Goal: Find specific page/section: Find specific page/section

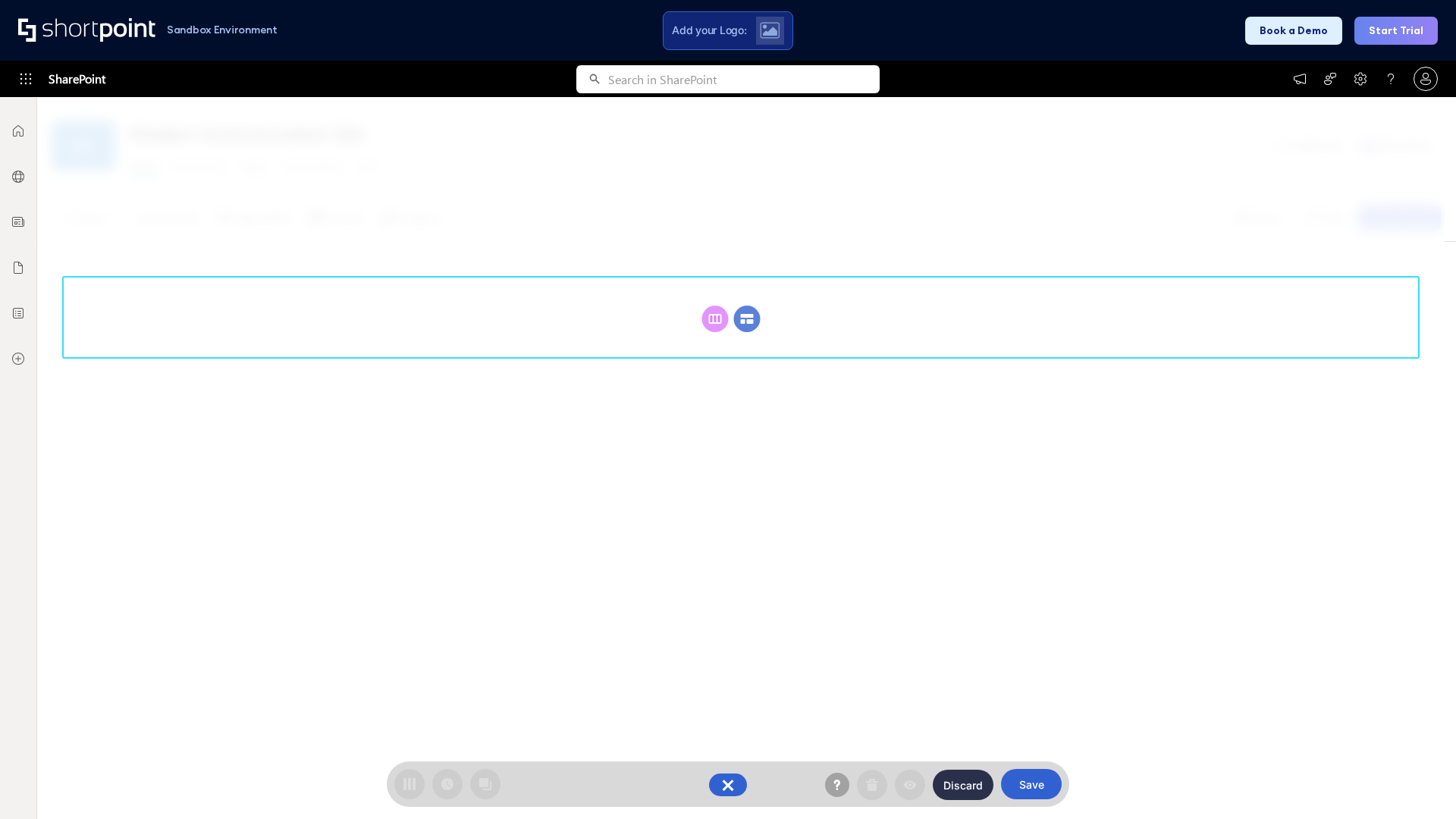
scroll to position [209, 0]
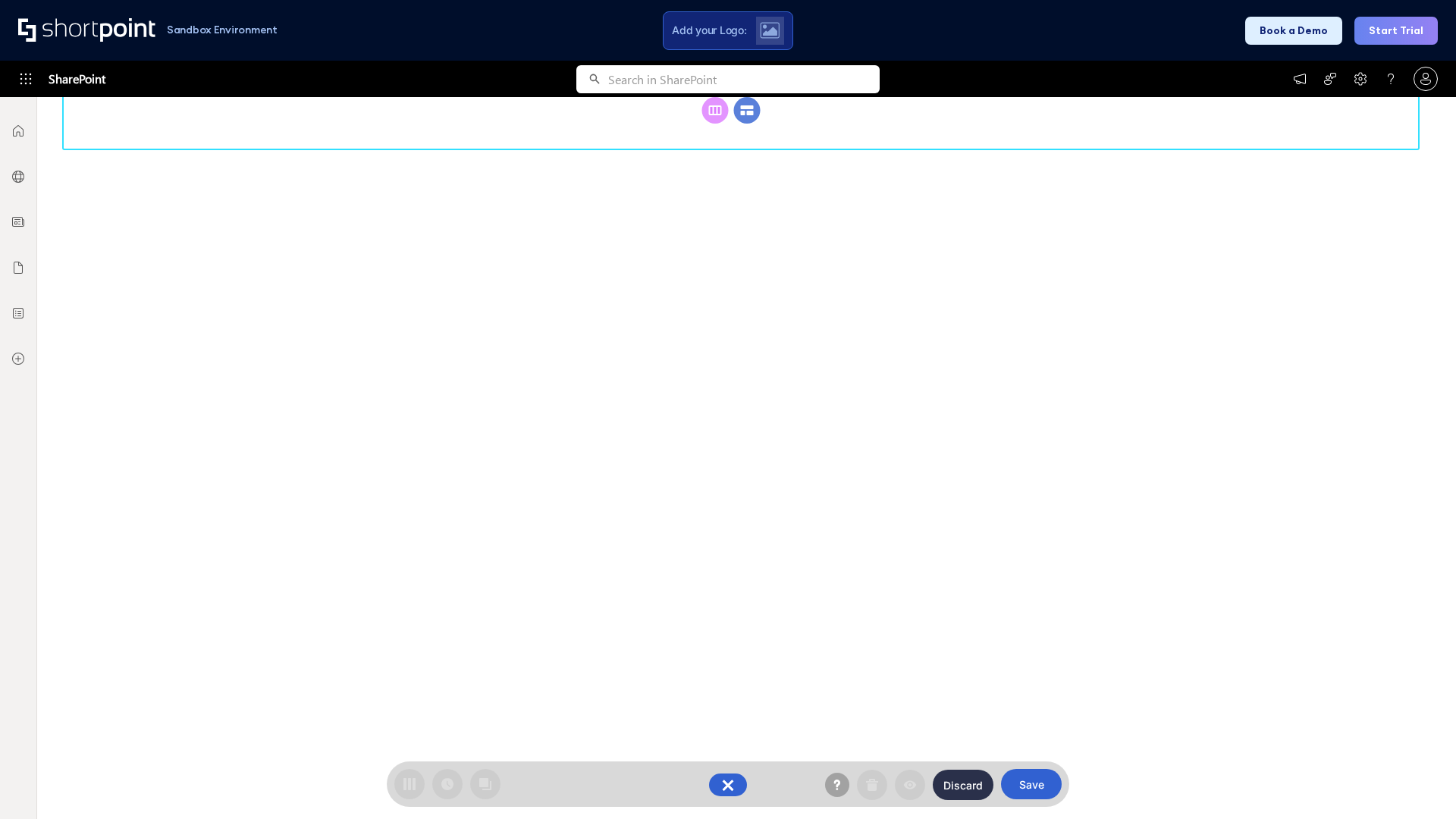
click at [747, 123] on circle at bounding box center [747, 109] width 27 height 27
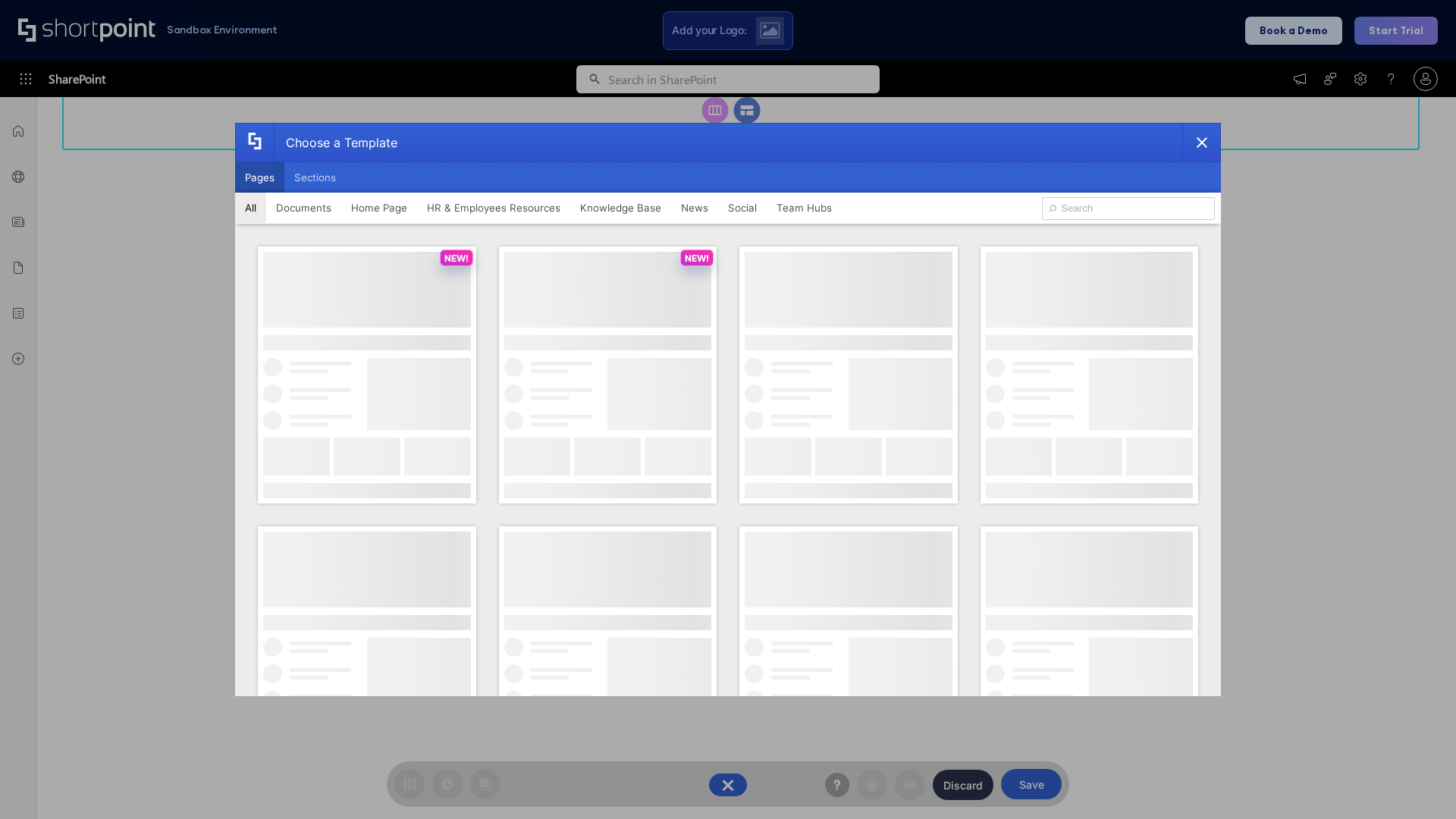
scroll to position [0, 0]
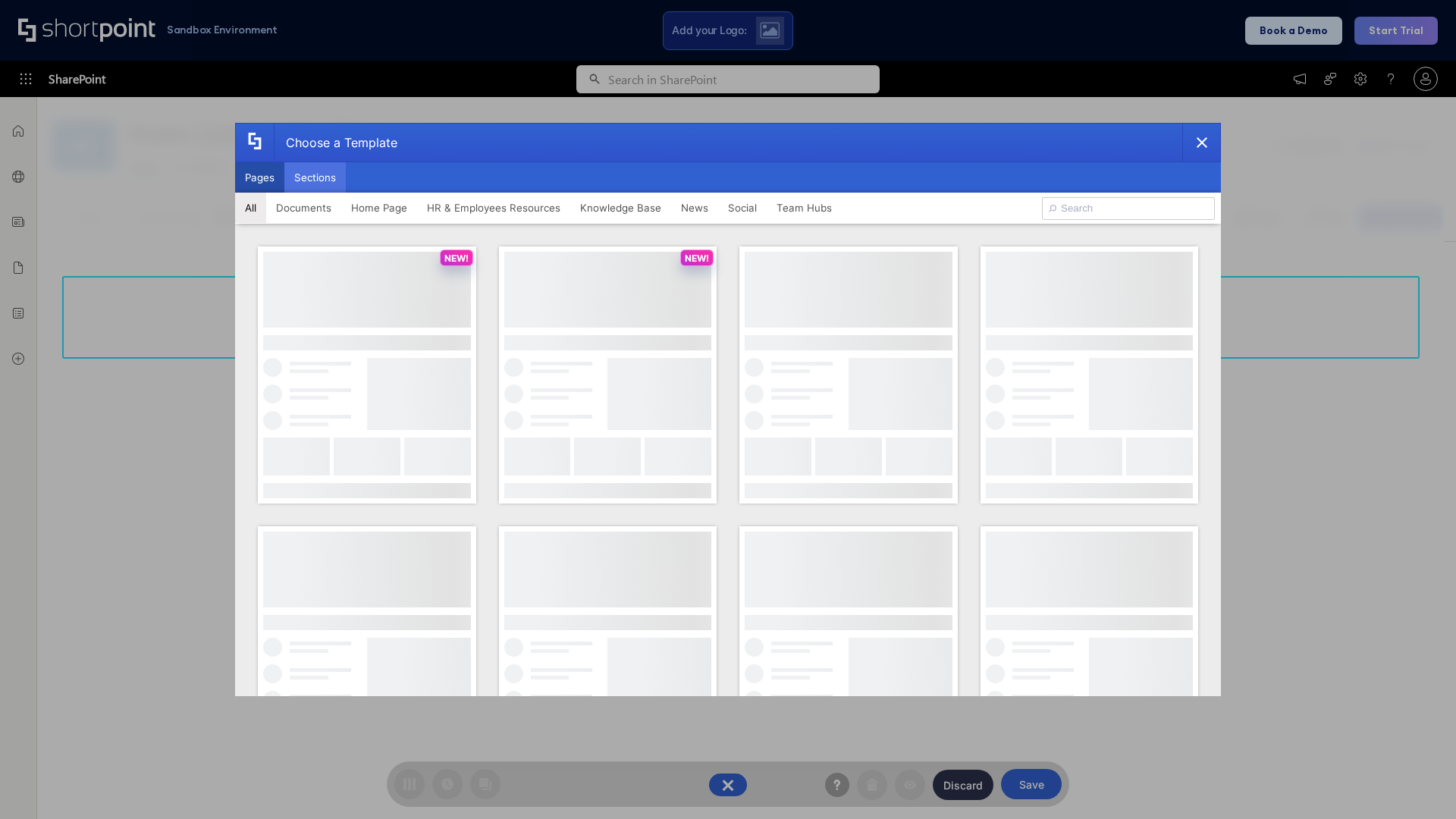
click at [314, 177] on button "Sections" at bounding box center [315, 177] width 61 height 31
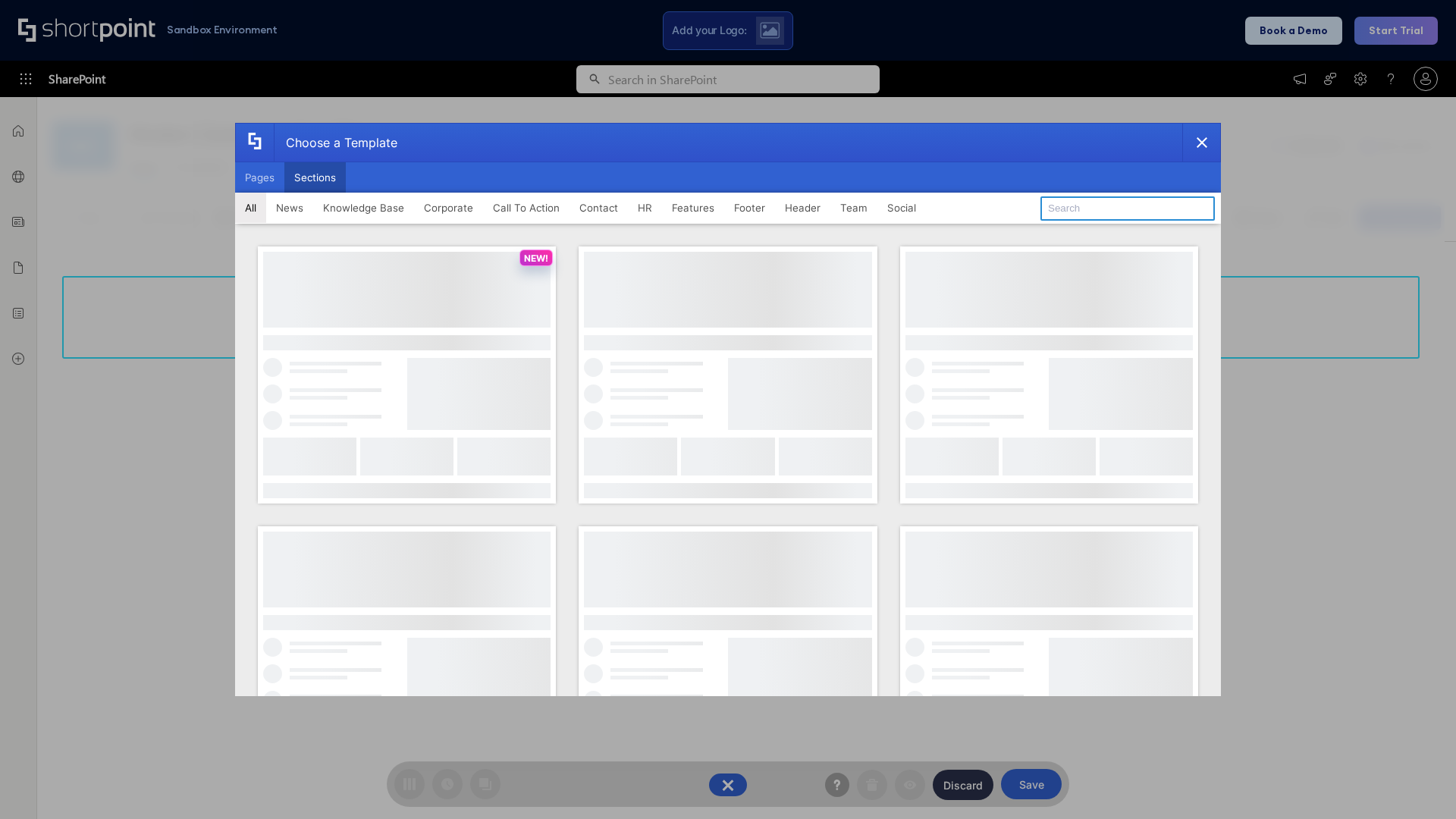
type input "Features Kit 6"
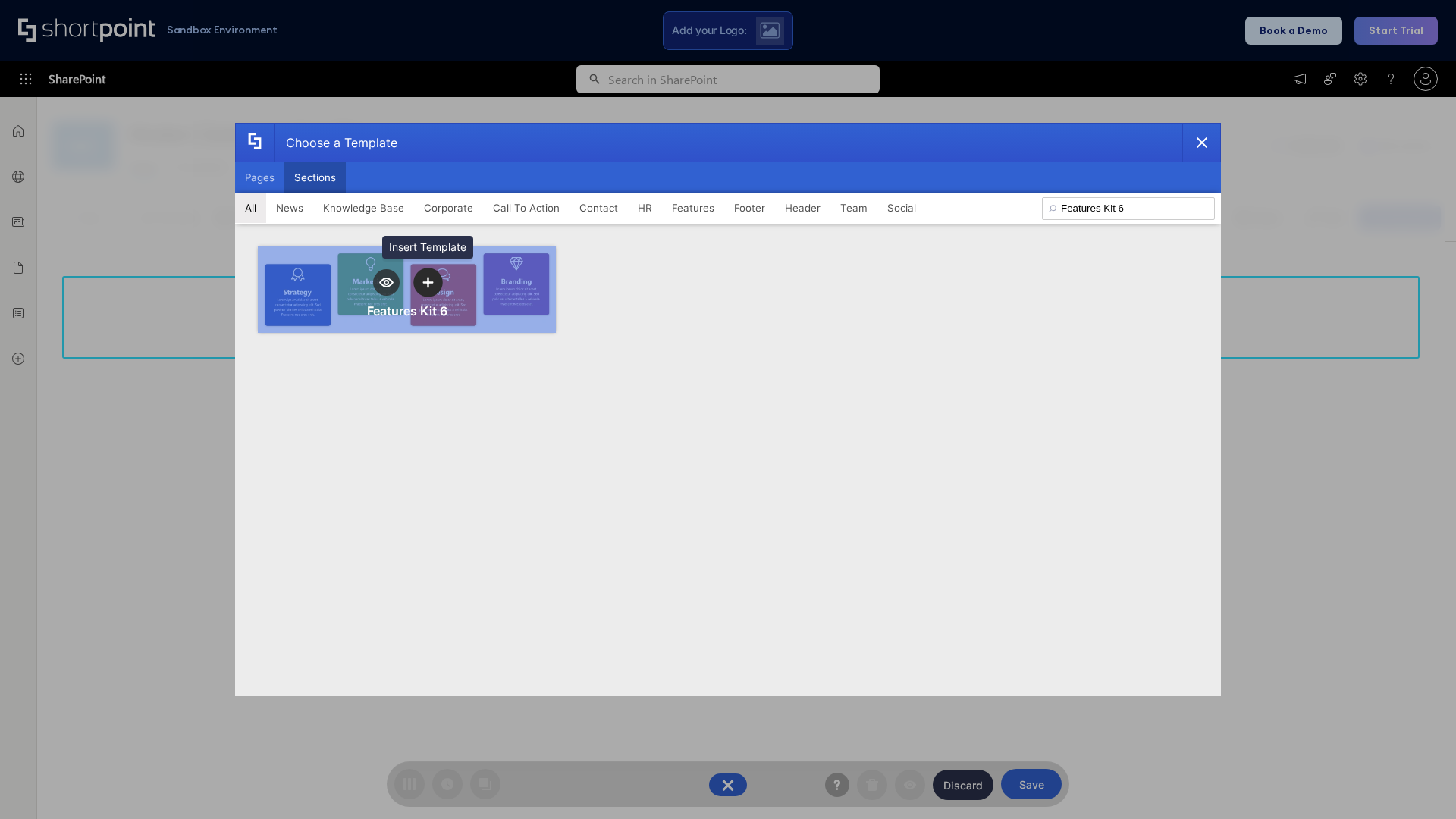
click at [428, 282] on icon "template selector" at bounding box center [428, 282] width 11 height 11
